Goal: Task Accomplishment & Management: Use online tool/utility

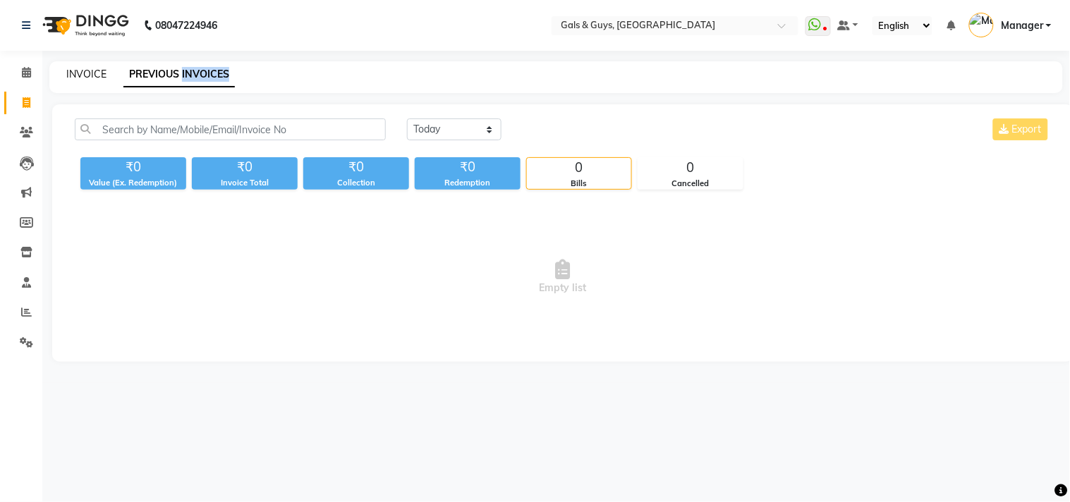
click at [92, 74] on link "INVOICE" at bounding box center [86, 74] width 40 height 13
select select "service"
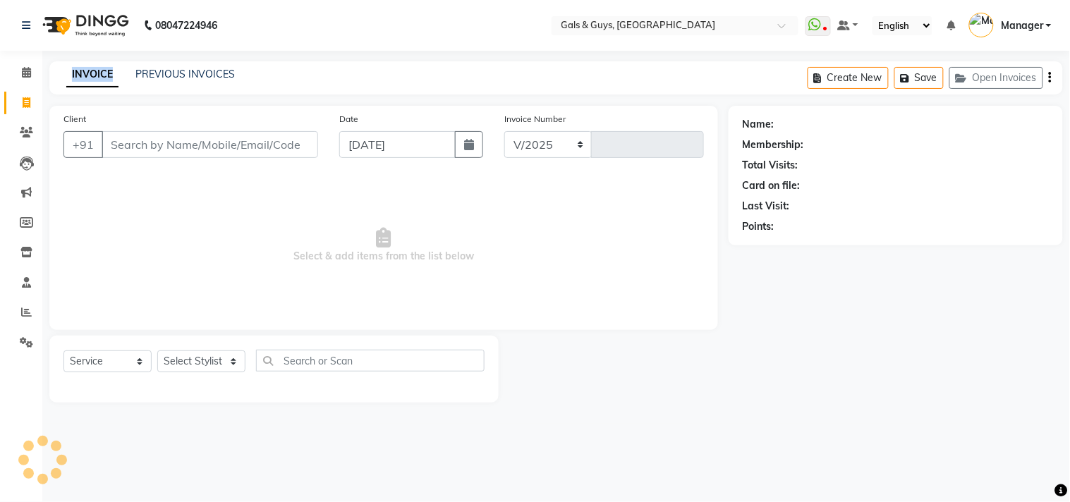
select select "7505"
type input "0743"
click at [26, 103] on icon at bounding box center [27, 102] width 8 height 11
select select "service"
select select "7505"
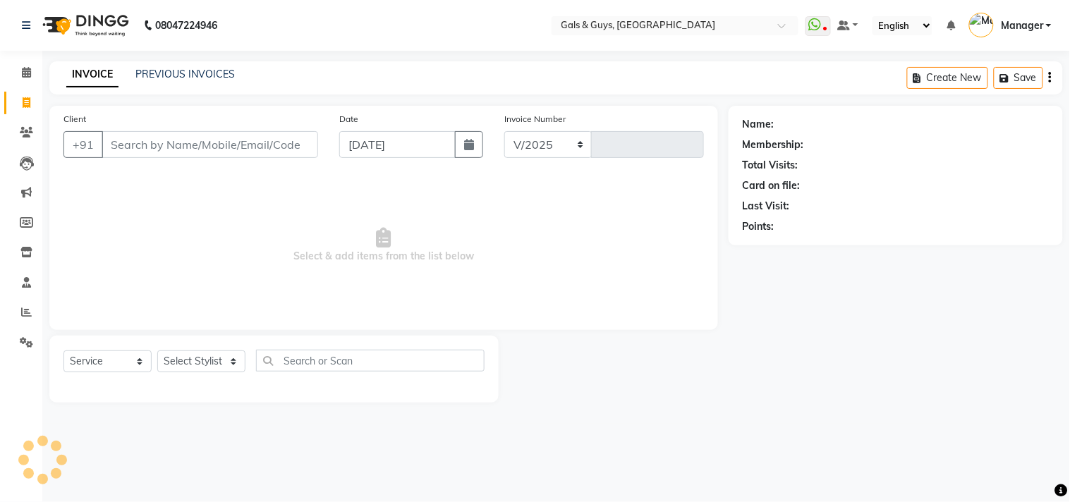
type input "0743"
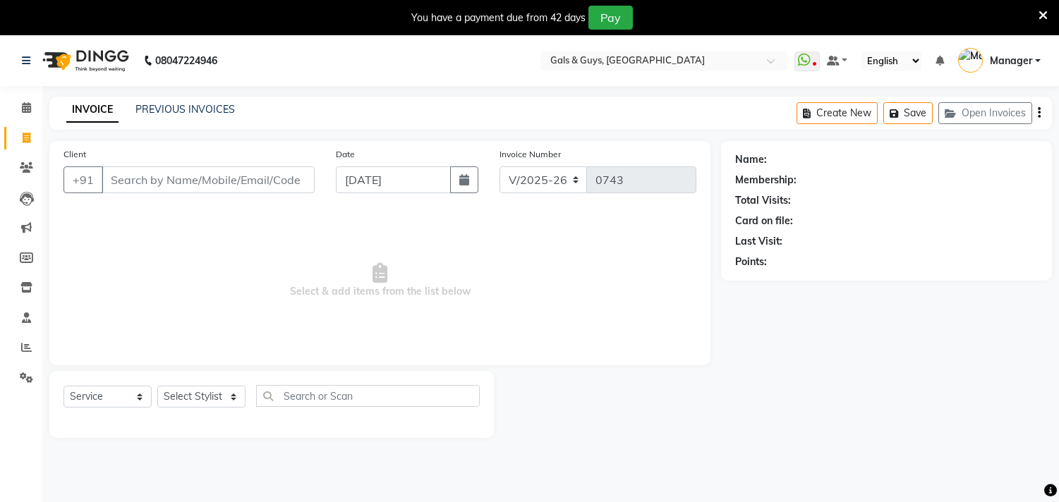
select select "7505"
select select "service"
